Goal: Download file/media

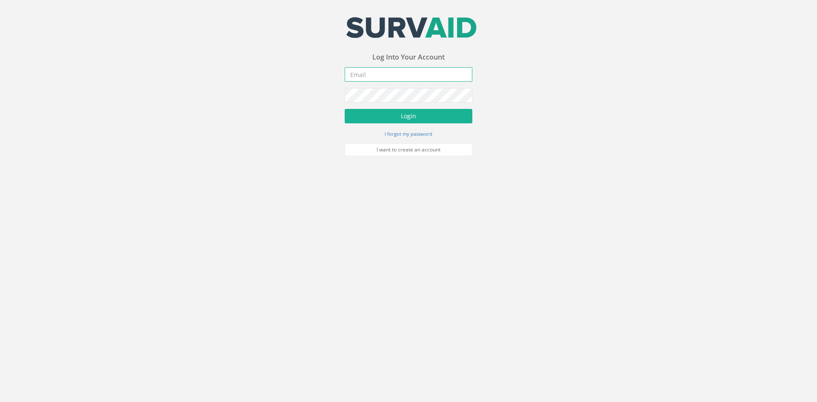
click at [365, 74] on input "email" at bounding box center [409, 74] width 128 height 14
type input "[PERSON_NAME][EMAIL_ADDRESS][PERSON_NAME][DOMAIN_NAME]"
click at [345, 109] on button "Login" at bounding box center [409, 116] width 128 height 14
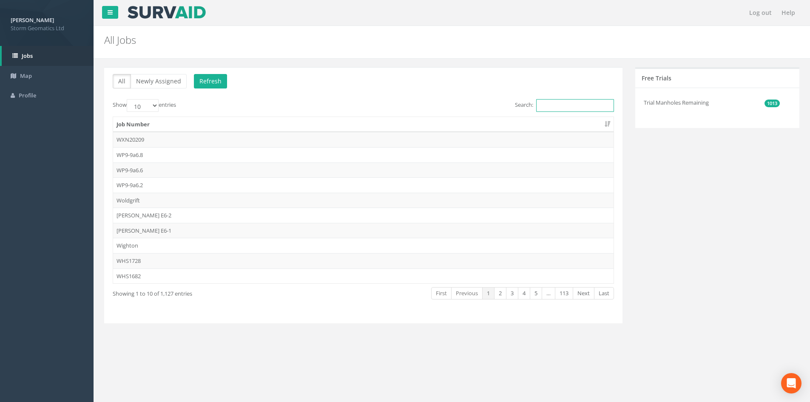
click at [552, 102] on input "Search:" at bounding box center [575, 105] width 78 height 13
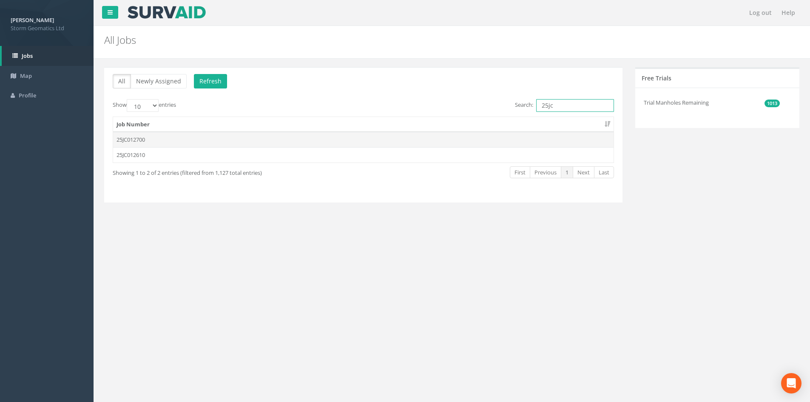
type input "25jc"
click at [283, 143] on td "25JC012700" at bounding box center [363, 139] width 501 height 15
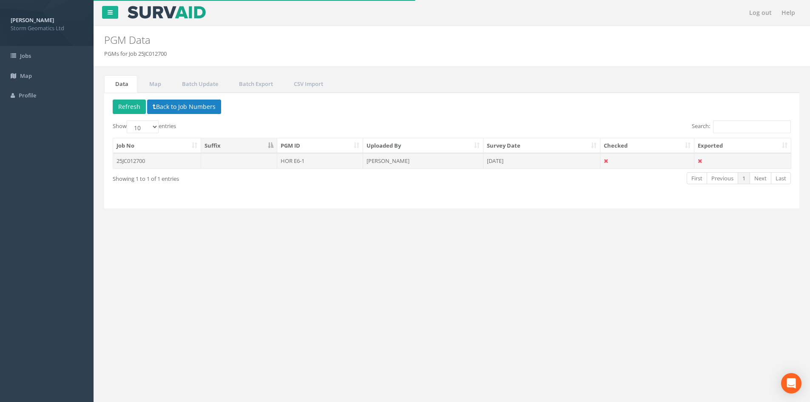
click at [288, 161] on td "HOR E6-1" at bounding box center [320, 160] width 86 height 15
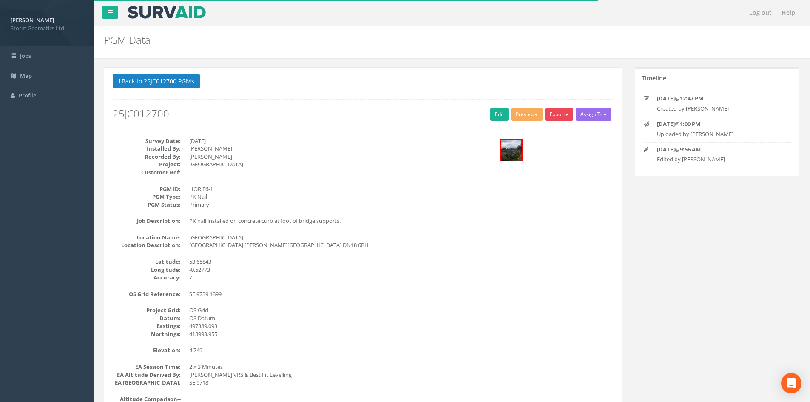
click at [562, 114] on button "Export" at bounding box center [559, 114] width 28 height 13
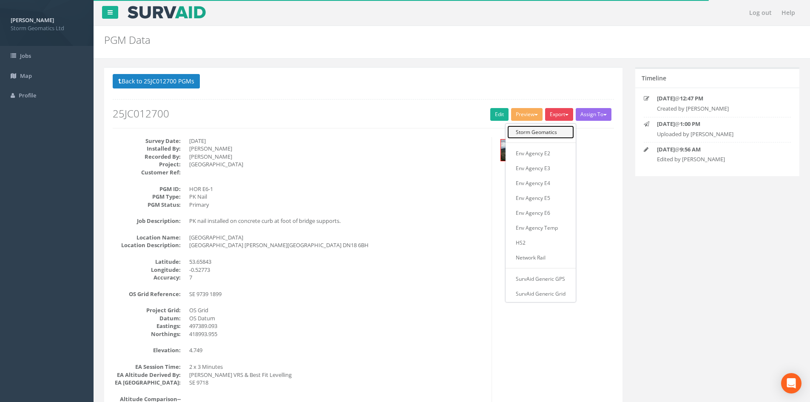
click at [541, 131] on link "Storm Geomatics" at bounding box center [540, 131] width 67 height 13
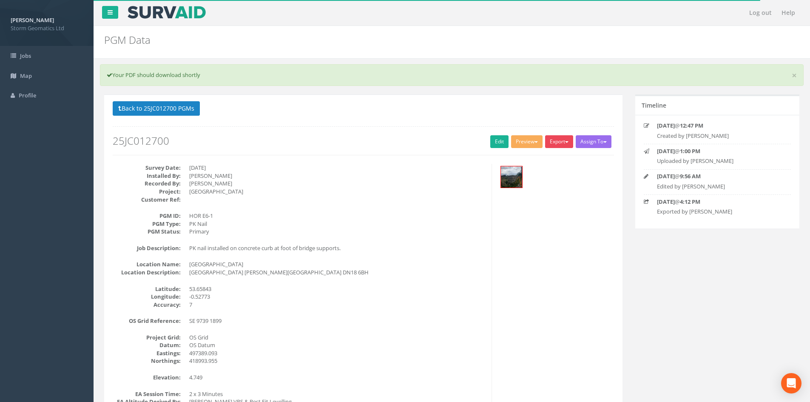
click at [557, 140] on button "Export" at bounding box center [559, 141] width 28 height 13
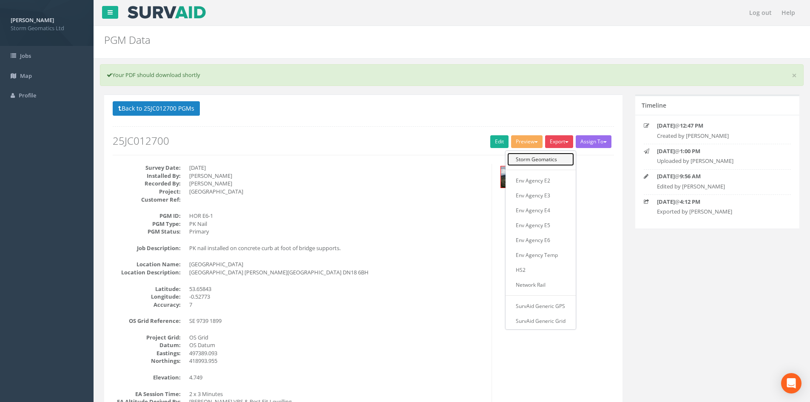
click at [535, 160] on link "Storm Geomatics" at bounding box center [540, 159] width 67 height 13
